Goal: Find specific page/section: Find specific page/section

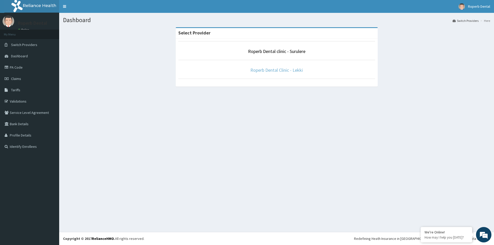
click at [287, 69] on link "Roperb Dental Clinic - Lekki" at bounding box center [276, 70] width 53 height 6
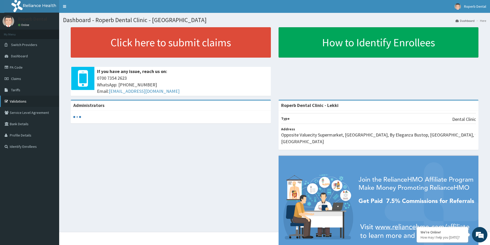
click at [20, 99] on link "Validations" at bounding box center [29, 101] width 59 height 11
